Goal: Transaction & Acquisition: Purchase product/service

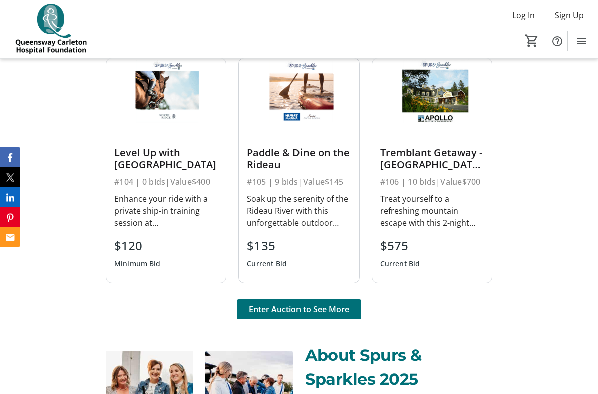
scroll to position [667, 0]
click at [339, 313] on span at bounding box center [299, 309] width 124 height 24
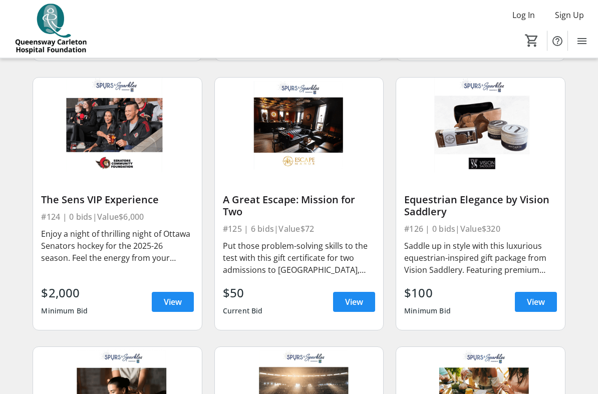
scroll to position [1954, 0]
click at [173, 304] on span "View" at bounding box center [173, 302] width 18 height 12
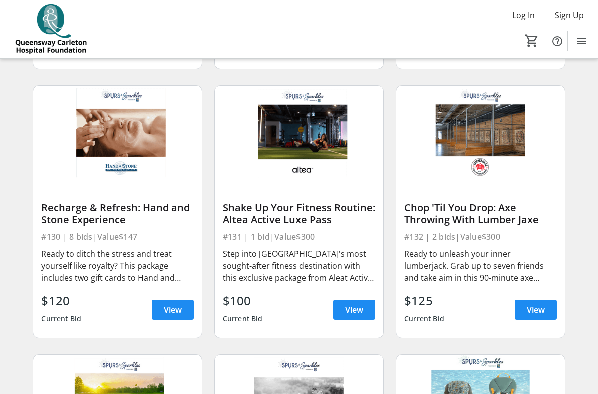
scroll to position [2486, 0]
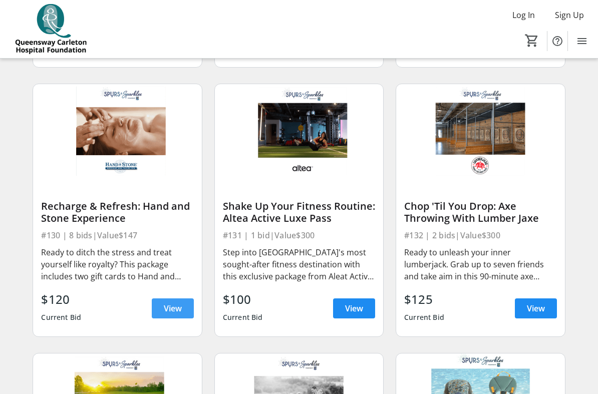
click at [185, 313] on span at bounding box center [173, 308] width 42 height 24
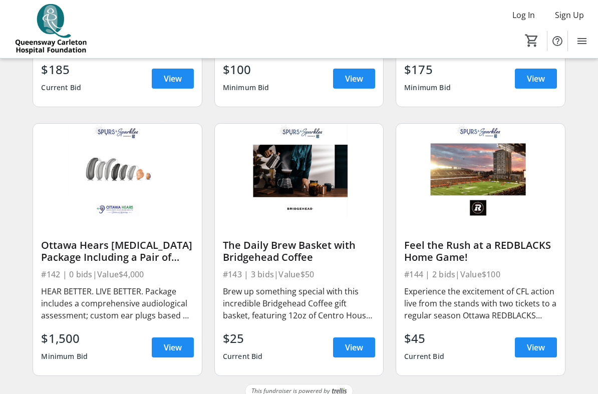
scroll to position [3535, 0]
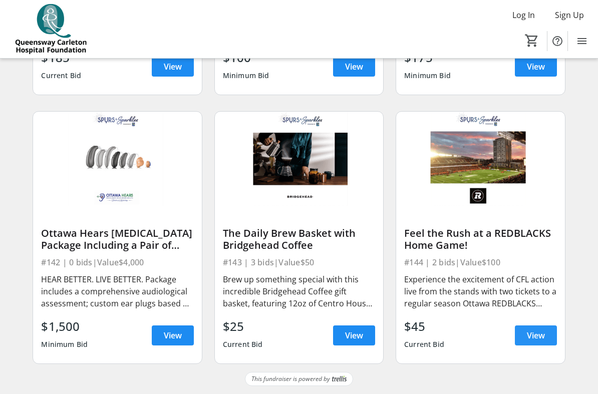
click at [536, 337] on span "View" at bounding box center [536, 335] width 18 height 12
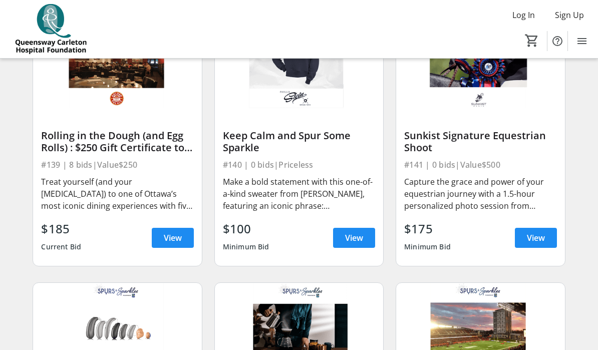
scroll to position [3363, 0]
